Goal: Transaction & Acquisition: Purchase product/service

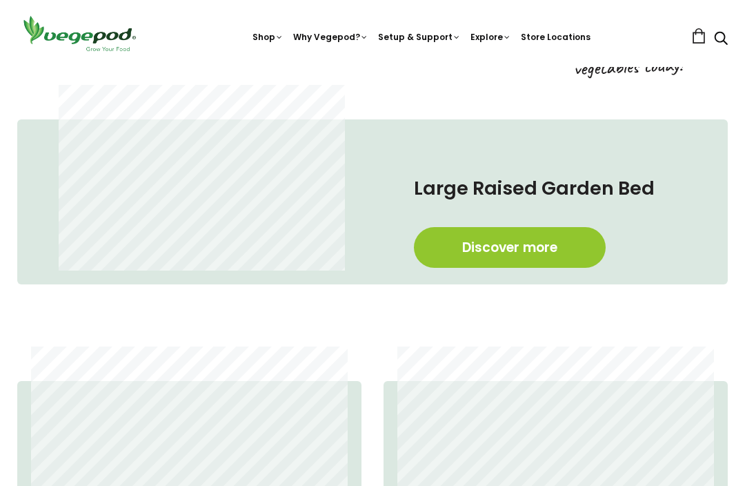
scroll to position [0, 233]
click at [618, 99] on icon "Close dialog" at bounding box center [626, 100] width 17 height 17
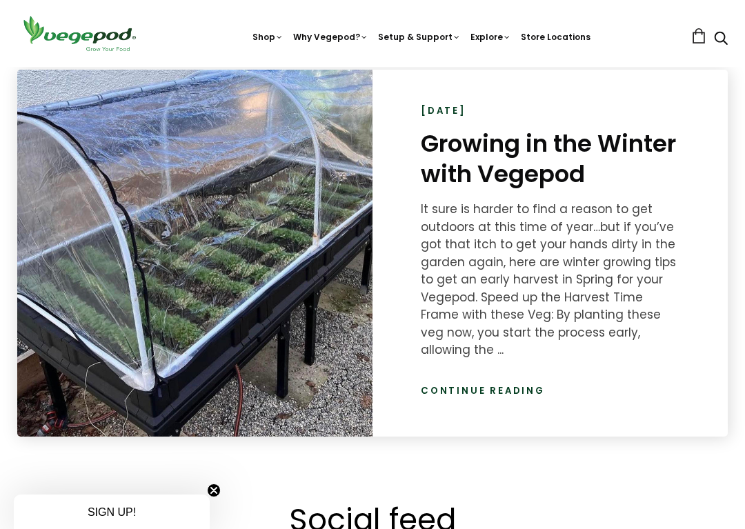
scroll to position [0, 932]
click at [488, 384] on link "Continue reading" at bounding box center [483, 391] width 124 height 14
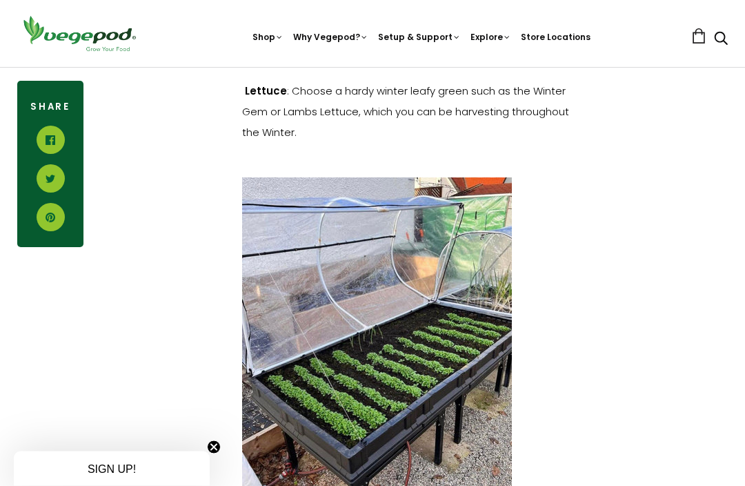
scroll to position [1326, 0]
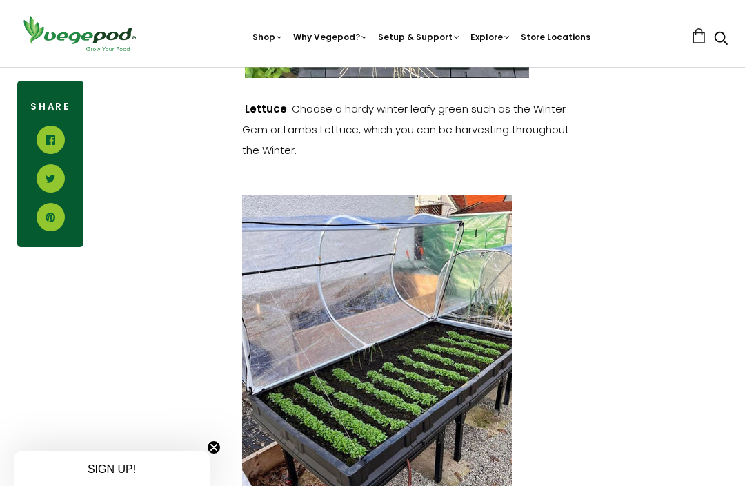
click at [372, 67] on img at bounding box center [372, 67] width 0 height 0
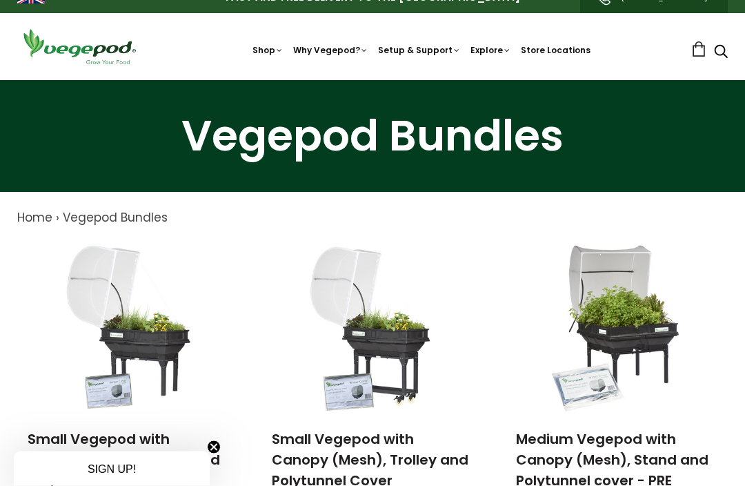
scroll to position [19, 0]
click at [372, 80] on img at bounding box center [372, 80] width 0 height 0
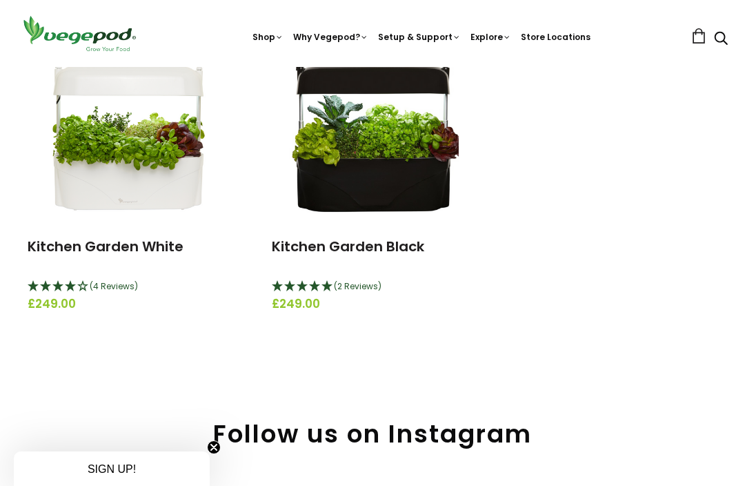
scroll to position [197, 0]
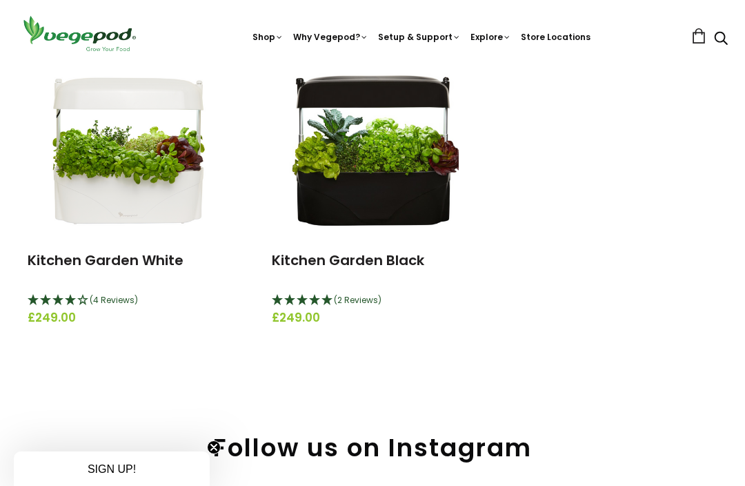
click at [123, 179] on img at bounding box center [128, 148] width 172 height 172
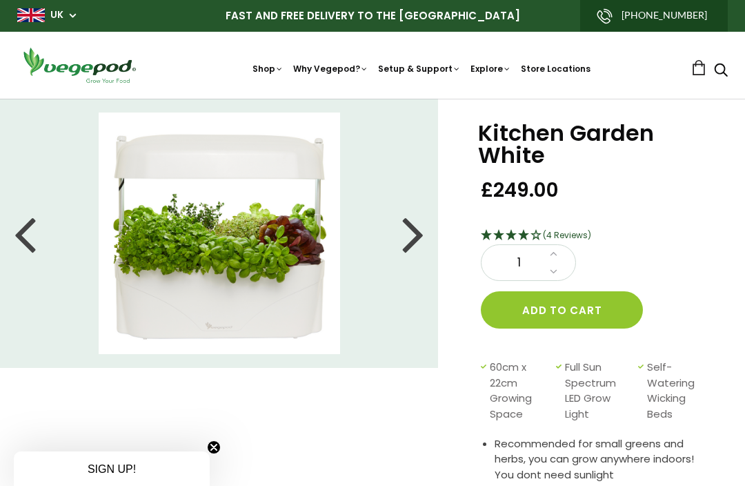
click at [38, 239] on li at bounding box center [219, 232] width 439 height 241
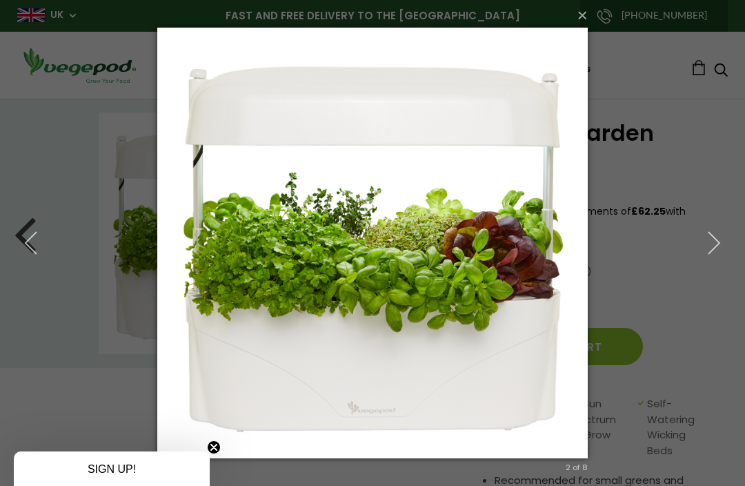
click at [706, 240] on icon "button" at bounding box center [713, 242] width 25 height 25
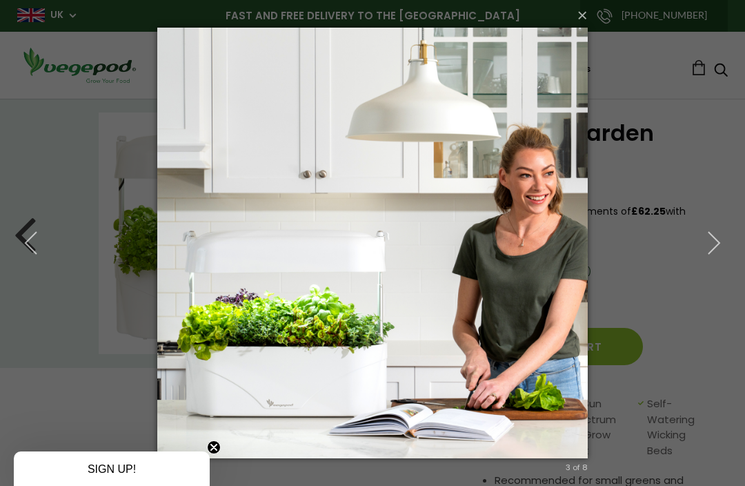
click at [703, 242] on icon "button" at bounding box center [713, 242] width 25 height 25
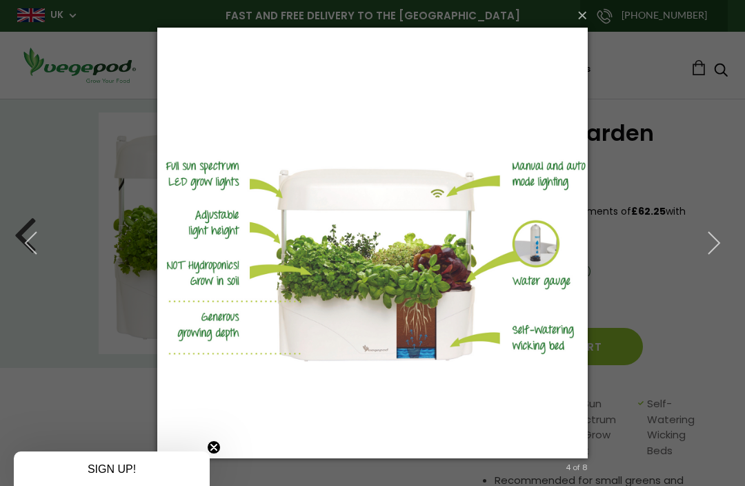
click at [709, 235] on icon "button" at bounding box center [713, 242] width 25 height 25
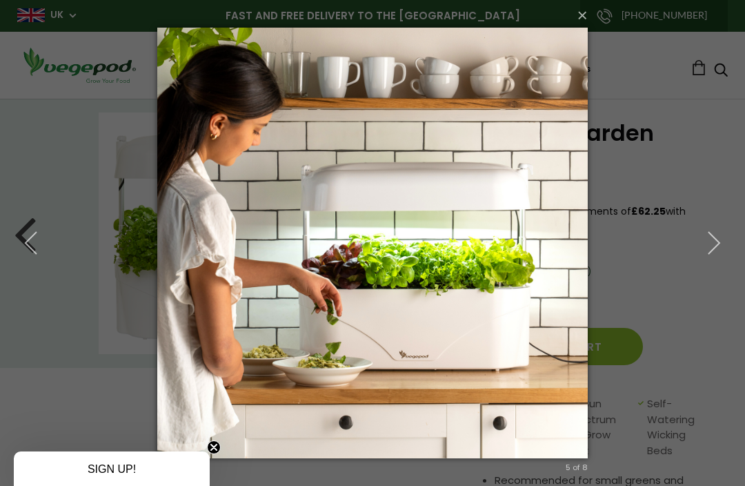
click at [579, 24] on button "×" at bounding box center [376, 15] width 430 height 30
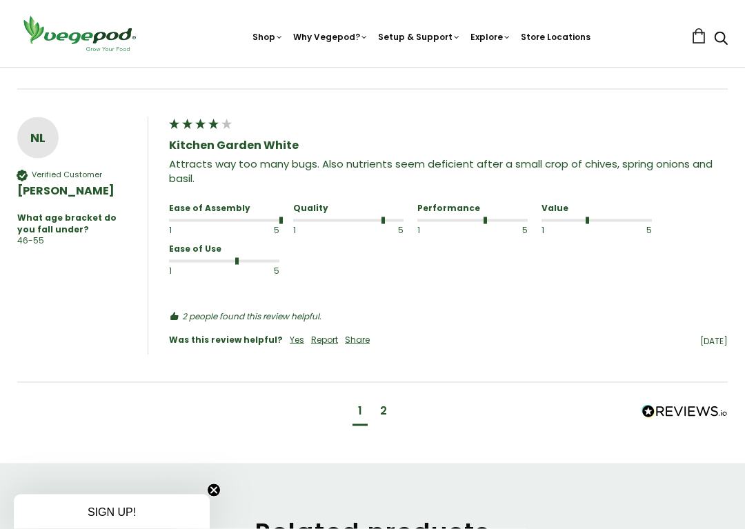
scroll to position [1576, 0]
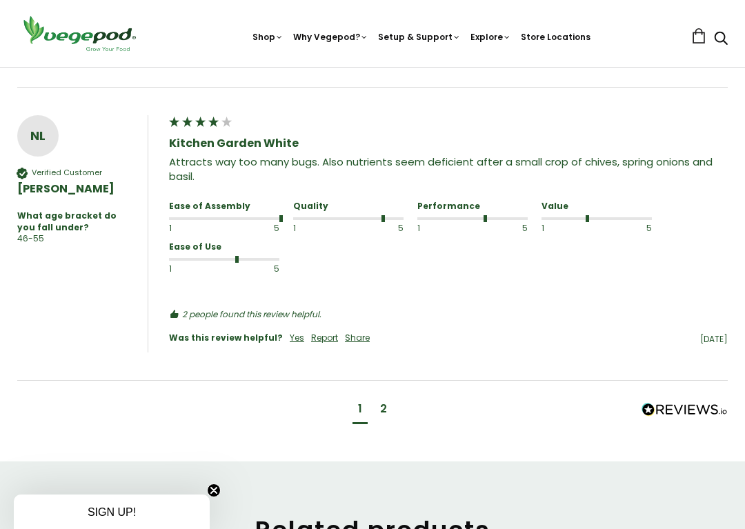
click at [374, 398] on div "2" at bounding box center [383, 411] width 18 height 26
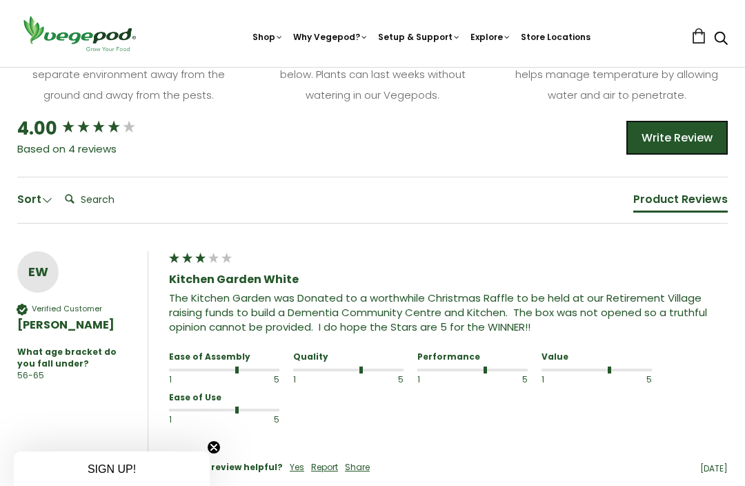
scroll to position [903, 0]
